Goal: Information Seeking & Learning: Learn about a topic

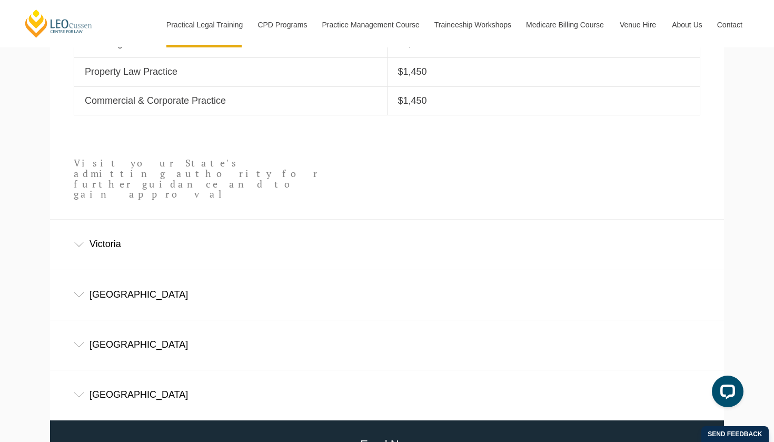
scroll to position [580, 0]
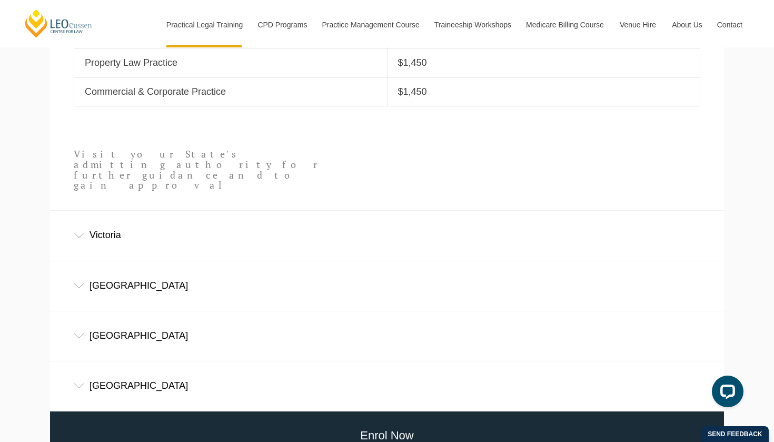
click at [393, 361] on div "[GEOGRAPHIC_DATA]" at bounding box center [387, 385] width 674 height 49
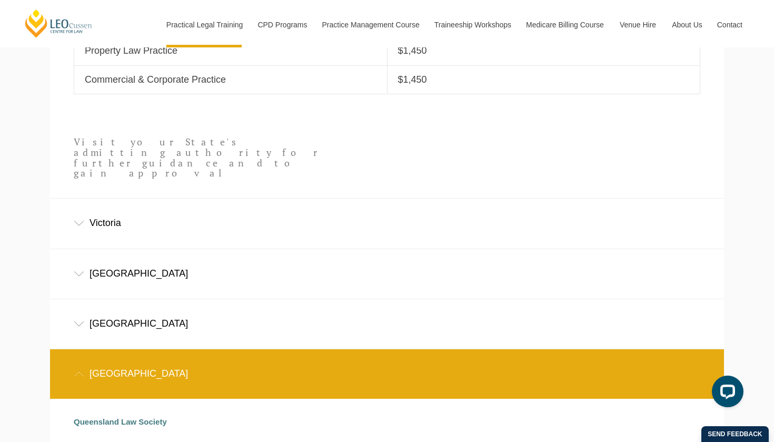
scroll to position [592, 0]
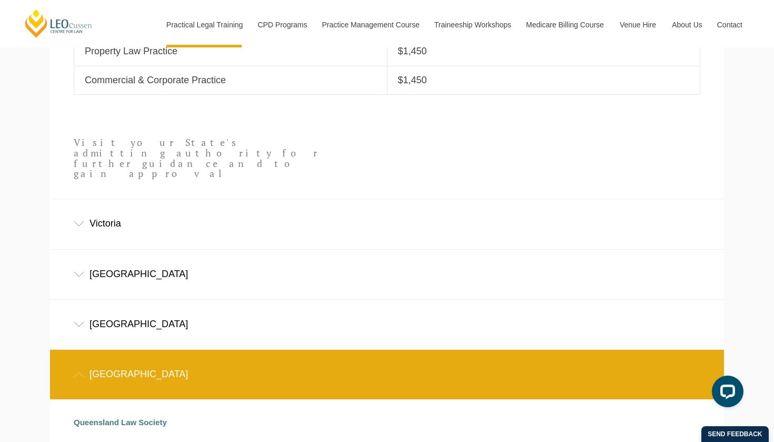
click at [379, 300] on div "[GEOGRAPHIC_DATA]" at bounding box center [387, 324] width 674 height 49
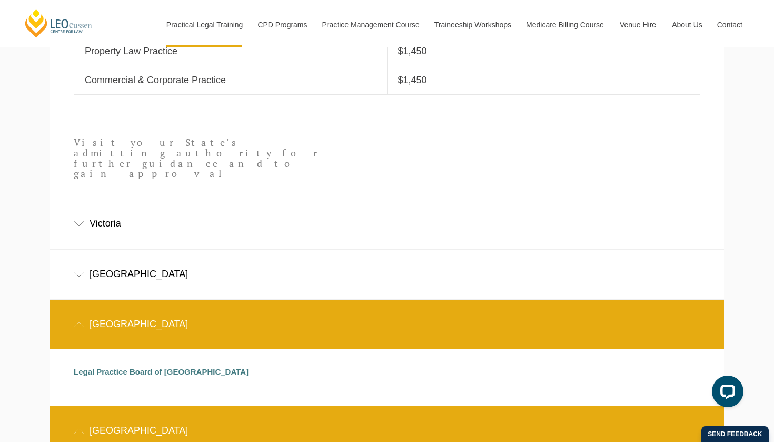
click at [384, 250] on div "[GEOGRAPHIC_DATA]" at bounding box center [387, 274] width 674 height 49
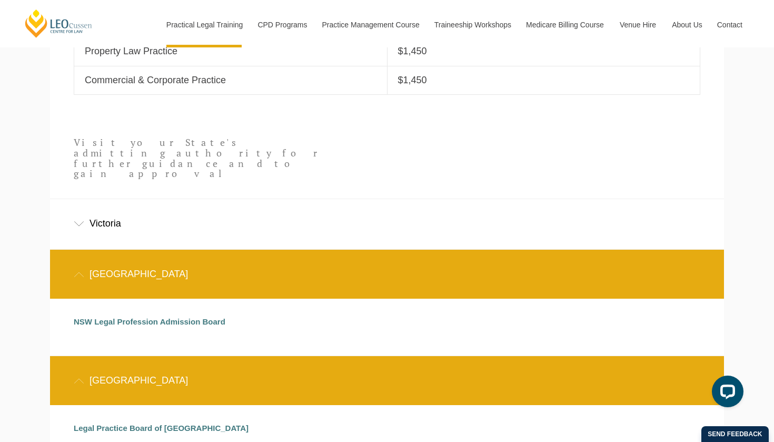
click at [383, 199] on div "Victoria" at bounding box center [387, 223] width 674 height 49
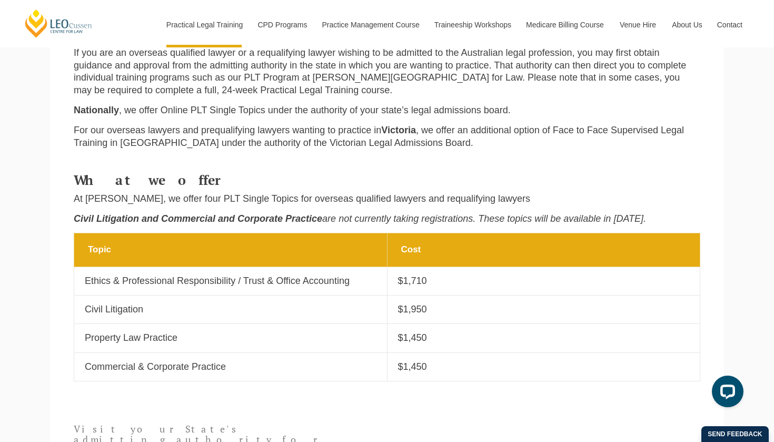
scroll to position [306, 0]
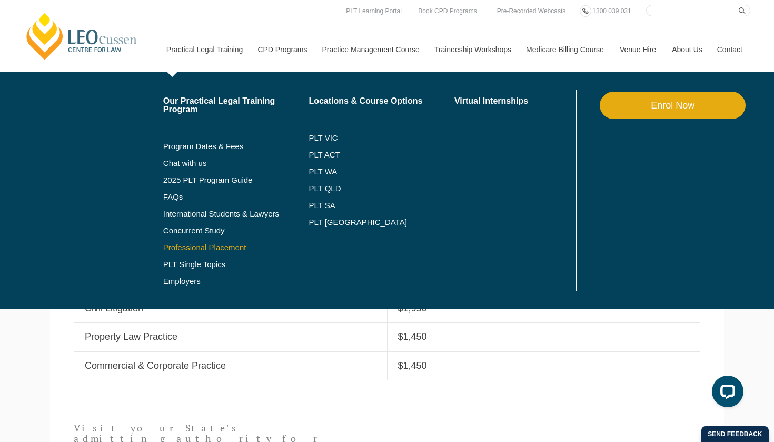
click at [216, 245] on link "Professional Placement" at bounding box center [236, 247] width 146 height 8
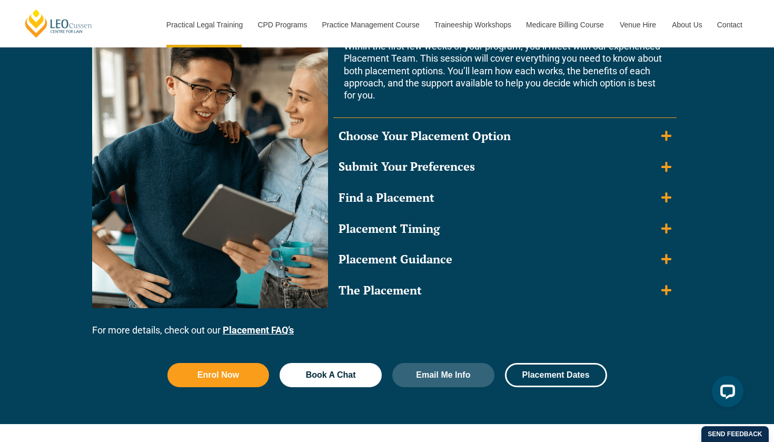
scroll to position [1037, 0]
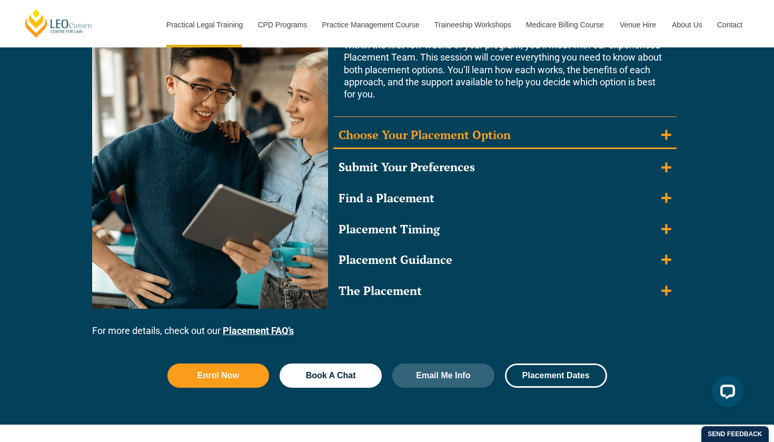
click at [470, 129] on div "Choose Your Placement Option" at bounding box center [424, 134] width 172 height 15
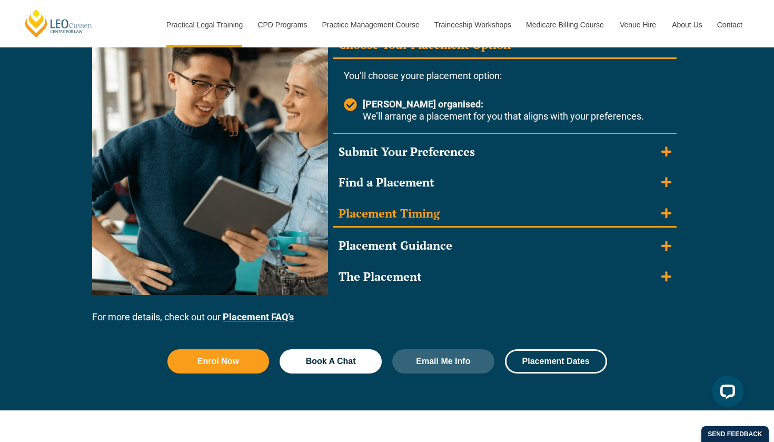
click at [449, 212] on summary "Placement Timing" at bounding box center [504, 214] width 343 height 27
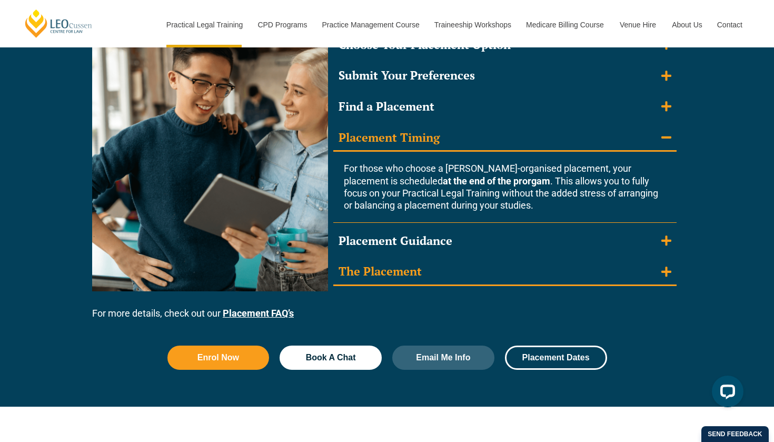
click at [422, 262] on summary "The Placement" at bounding box center [504, 271] width 343 height 27
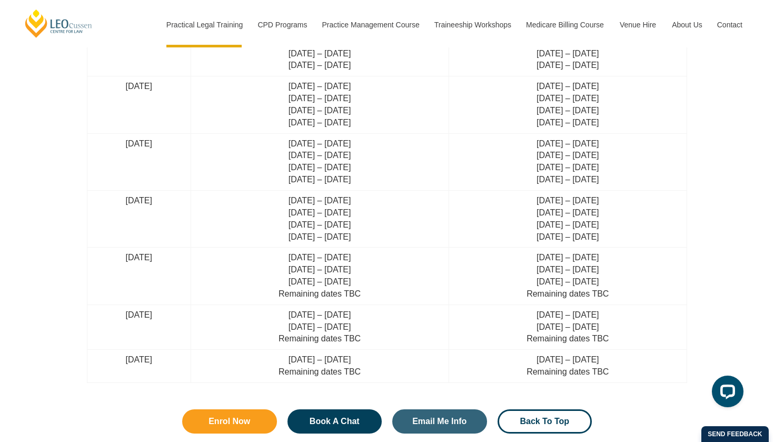
scroll to position [2838, 0]
